Goal: Information Seeking & Learning: Learn about a topic

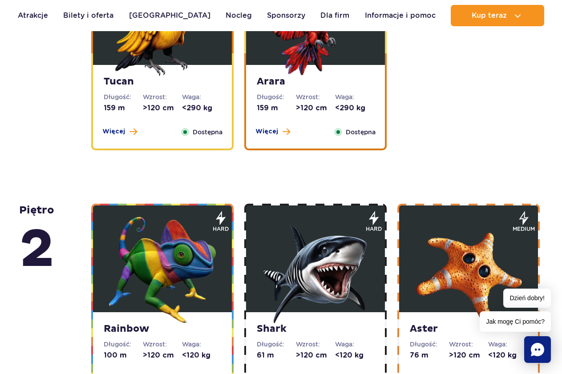
scroll to position [1590, 0]
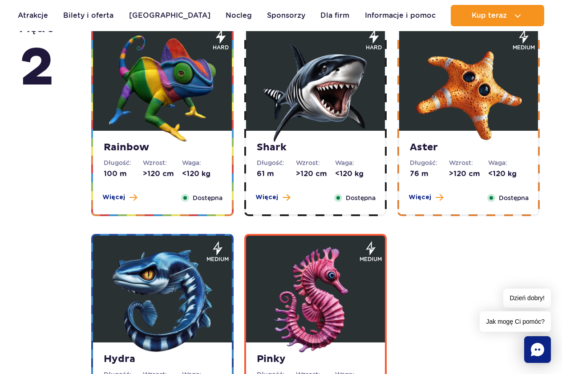
click at [452, 130] on img at bounding box center [468, 88] width 107 height 107
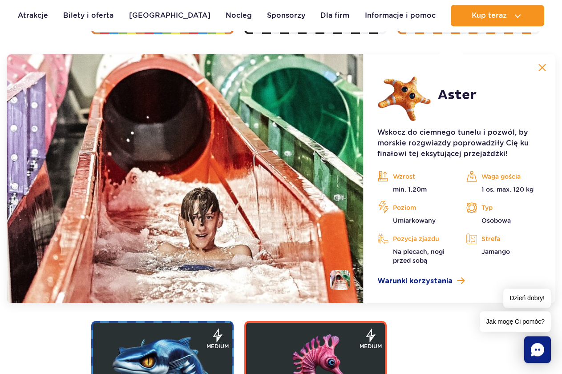
scroll to position [1773, 0]
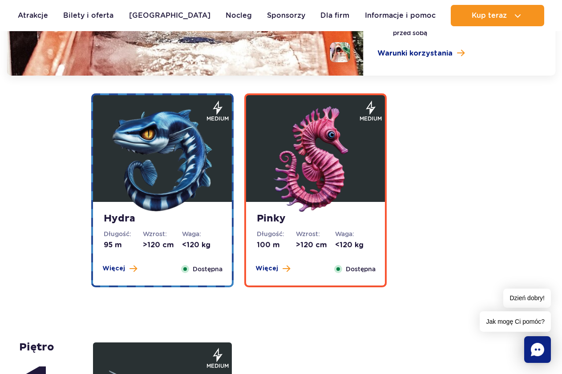
click at [208, 161] on img at bounding box center [162, 159] width 107 height 107
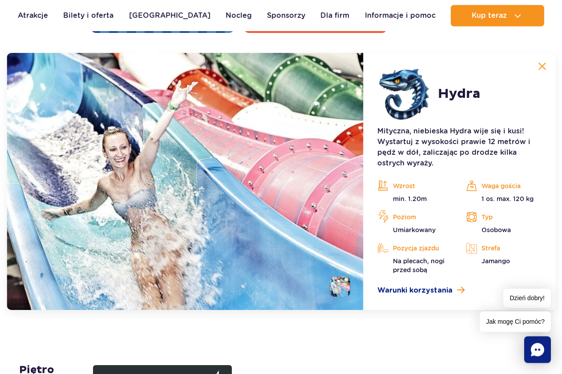
scroll to position [1985, 0]
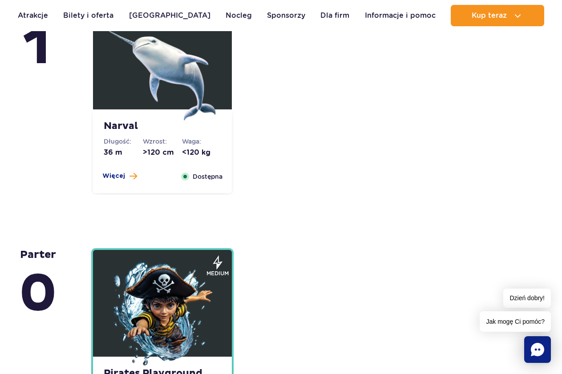
click at [169, 116] on img at bounding box center [162, 67] width 107 height 107
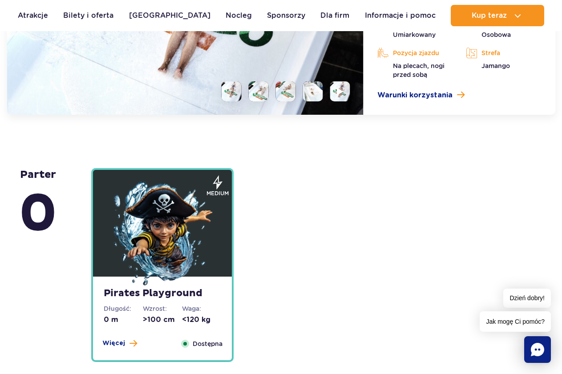
scroll to position [2459, 0]
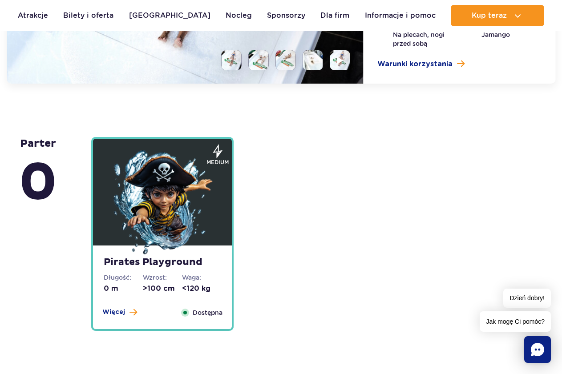
click at [220, 232] on figure at bounding box center [162, 192] width 139 height 107
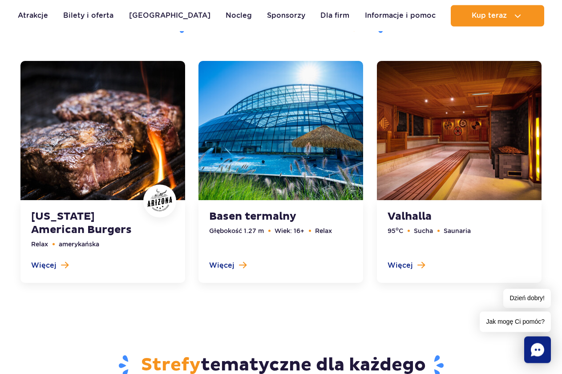
scroll to position [3116, 0]
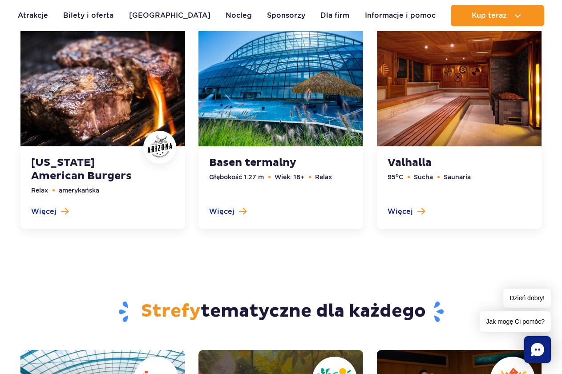
click at [307, 159] on link at bounding box center [281, 118] width 165 height 222
click at [299, 165] on link at bounding box center [281, 118] width 165 height 222
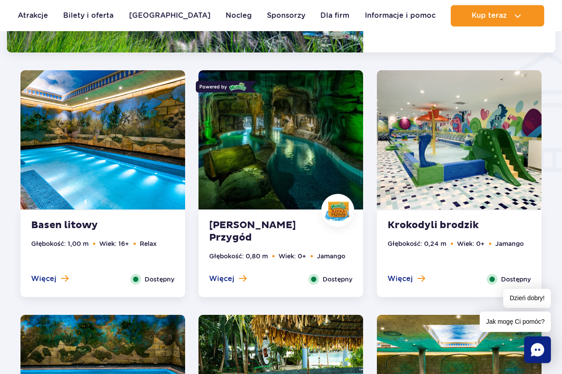
scroll to position [1055, 0]
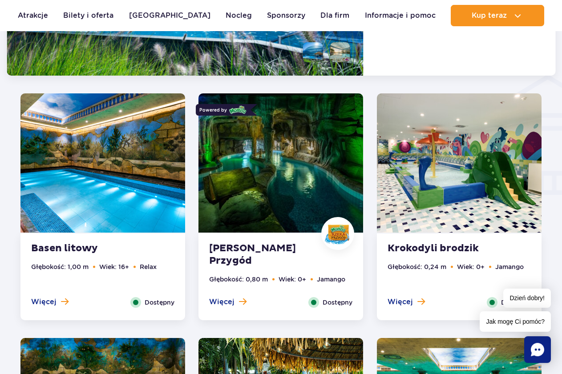
click at [294, 228] on img at bounding box center [281, 163] width 165 height 139
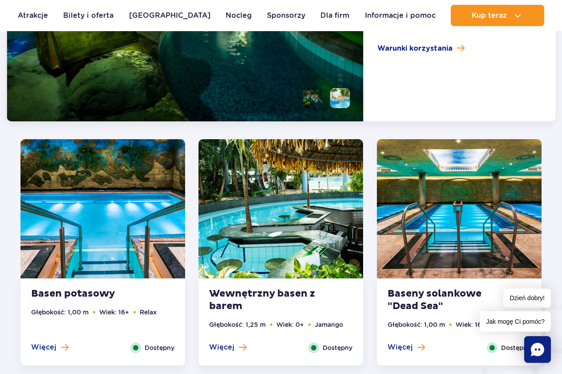
scroll to position [1027, 0]
